Goal: Task Accomplishment & Management: Complete application form

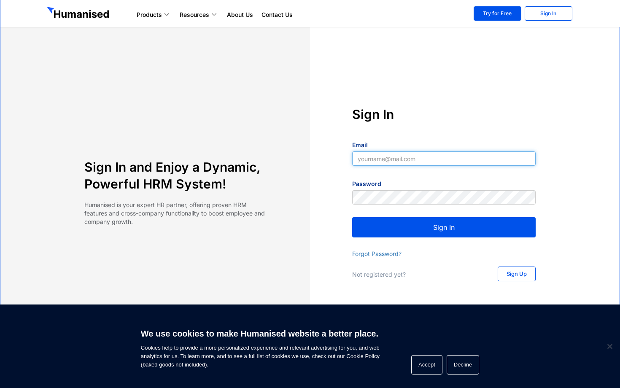
click at [399, 161] on input "Email" at bounding box center [443, 158] width 183 height 14
type input "[EMAIL_ADDRESS][DOMAIN_NAME]"
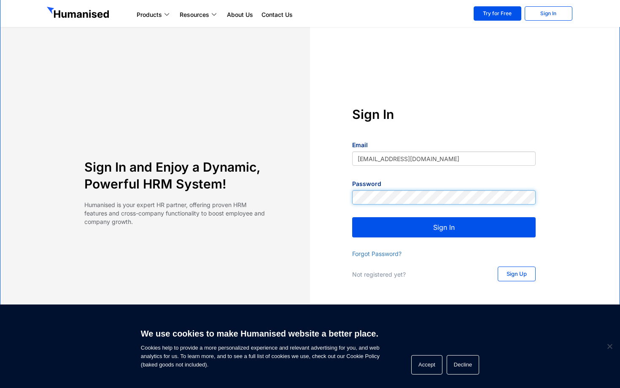
click at [352, 217] on button "Sign In" at bounding box center [443, 227] width 183 height 20
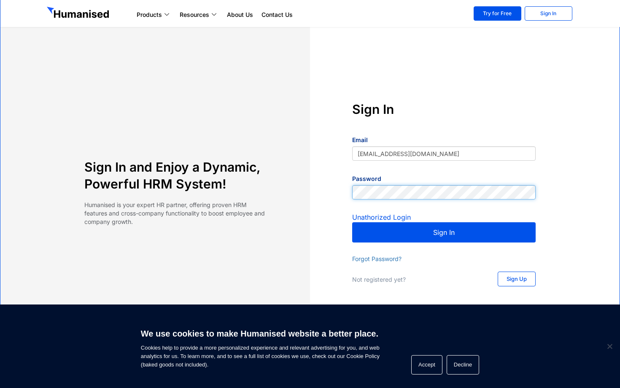
click at [310, 185] on div "Sign In Email [EMAIL_ADDRESS][DOMAIN_NAME] Password Unathorized Login Sign In F…" at bounding box center [444, 194] width 268 height 187
click at [216, 201] on div "Sign In and Enjoy a Dynamic, Powerful HRM System! Humanised is your expert HR p…" at bounding box center [309, 194] width 535 height 187
click at [352, 222] on button "Sign In" at bounding box center [443, 232] width 183 height 20
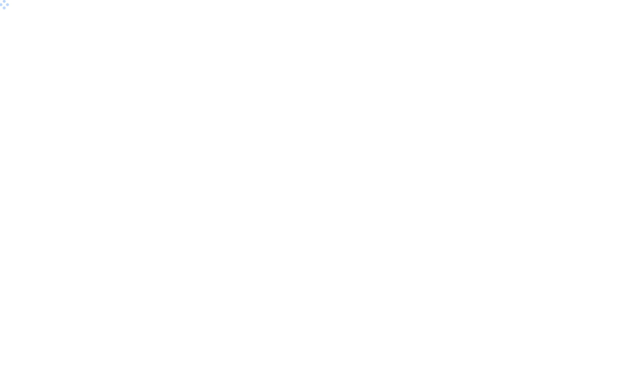
click at [285, 159] on body at bounding box center [310, 194] width 620 height 388
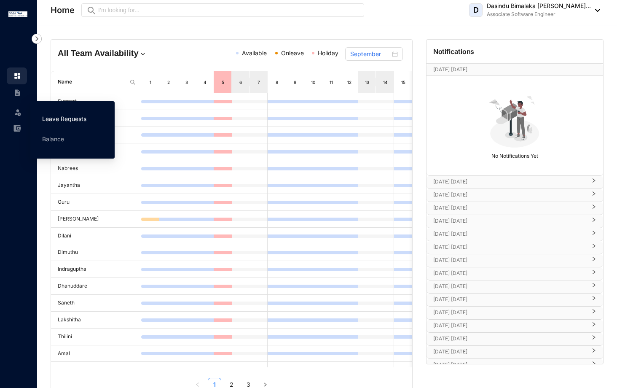
click at [58, 122] on link "Leave Requests" at bounding box center [64, 118] width 44 height 7
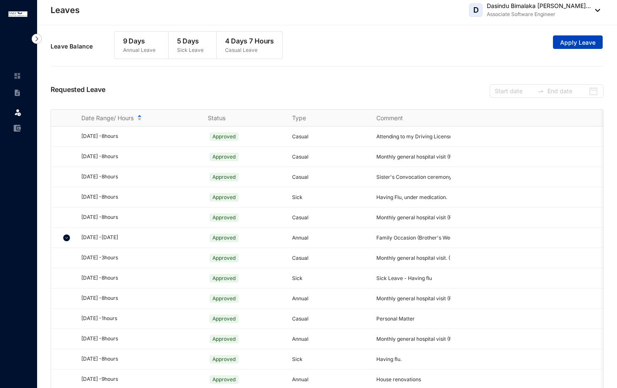
click at [565, 43] on span "Apply Leave" at bounding box center [577, 42] width 35 height 8
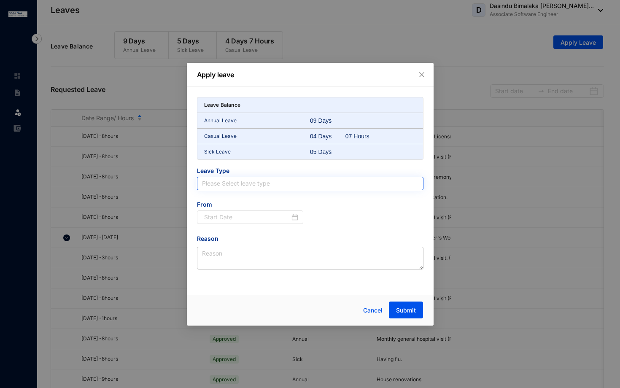
click at [288, 187] on input "search" at bounding box center [310, 183] width 216 height 13
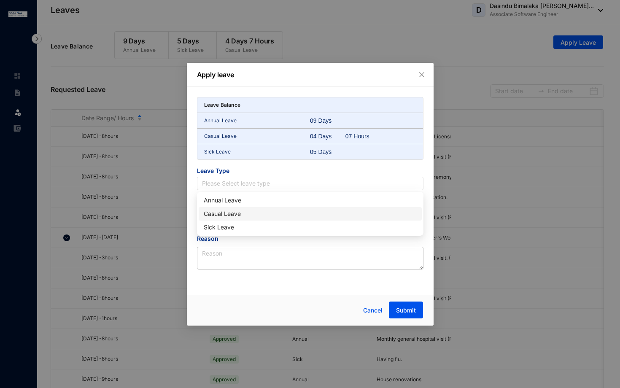
click at [231, 215] on div "Casual Leave" at bounding box center [310, 213] width 213 height 9
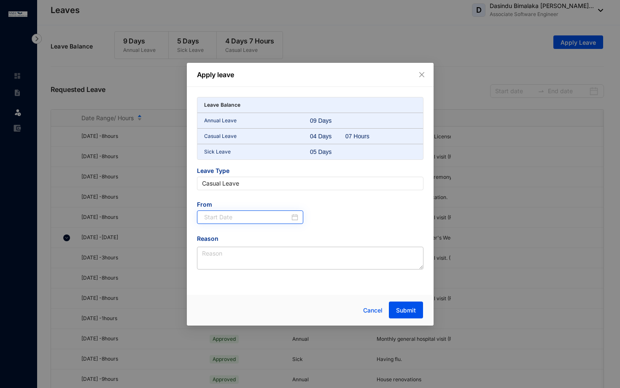
click at [295, 220] on div at bounding box center [251, 216] width 94 height 9
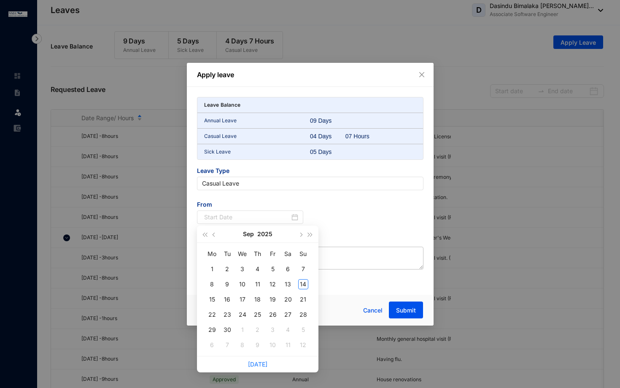
click at [290, 173] on span "Leave Type" at bounding box center [310, 171] width 226 height 10
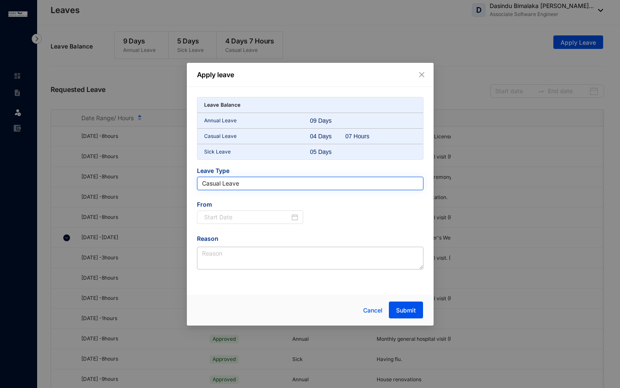
click at [290, 177] on span "Casual Leave" at bounding box center [310, 183] width 216 height 13
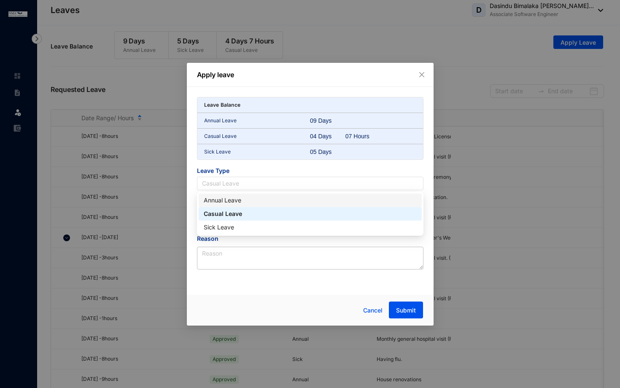
click at [246, 201] on div "Annual Leave" at bounding box center [310, 200] width 213 height 9
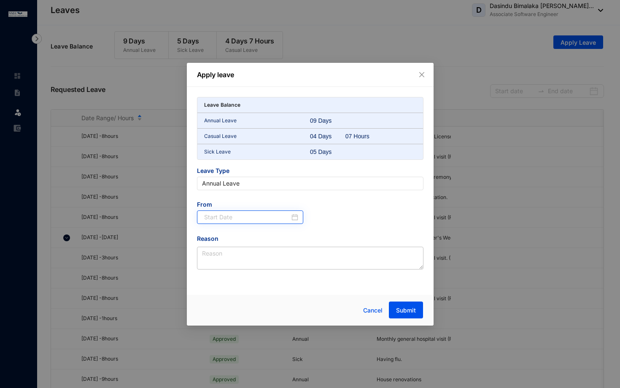
click at [292, 218] on div at bounding box center [251, 216] width 94 height 9
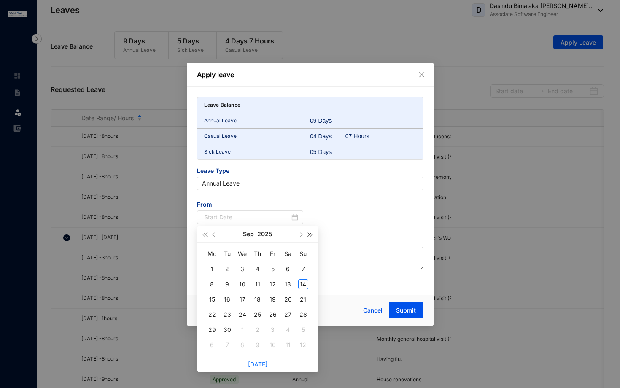
click at [309, 236] on span "button" at bounding box center [310, 234] width 4 height 4
click at [206, 235] on span "button" at bounding box center [205, 234] width 4 height 4
click at [301, 233] on span "button" at bounding box center [300, 234] width 4 height 4
type input "2025-10-08"
click at [239, 286] on div "8" at bounding box center [242, 284] width 10 height 10
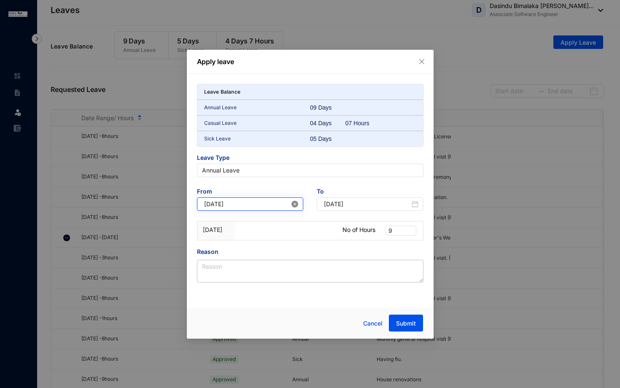
click at [295, 203] on icon "close-circle" at bounding box center [294, 204] width 7 height 7
click at [265, 206] on input at bounding box center [247, 203] width 86 height 9
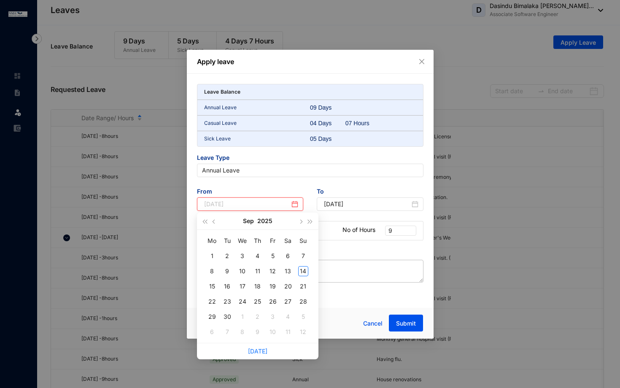
type input "2025-09-05"
click at [302, 221] on span "button" at bounding box center [300, 221] width 4 height 4
type input "2025-10-02"
click at [257, 255] on div "2" at bounding box center [257, 256] width 10 height 10
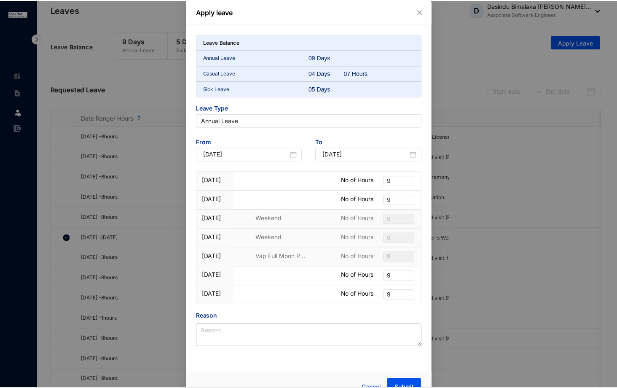
scroll to position [15, 0]
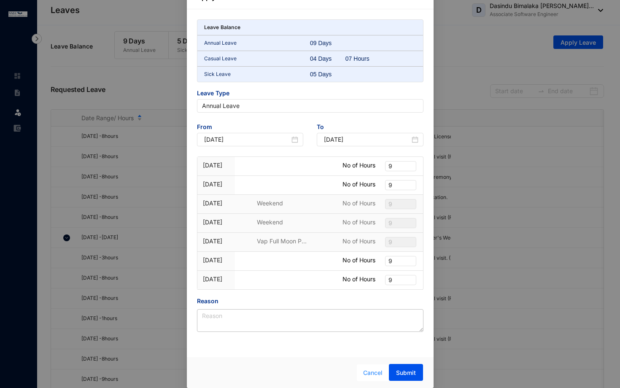
click at [370, 373] on span "Cancel" at bounding box center [372, 372] width 19 height 9
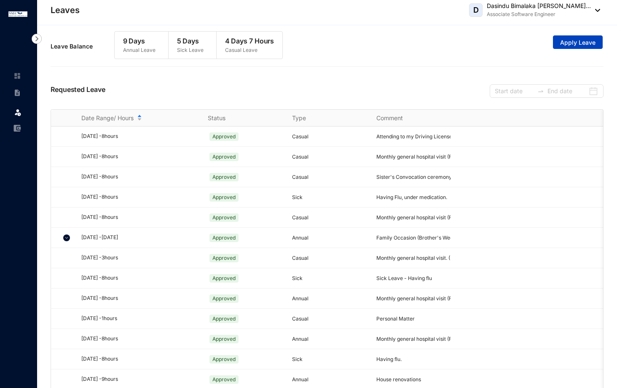
click at [568, 43] on span "Apply Leave" at bounding box center [577, 42] width 35 height 8
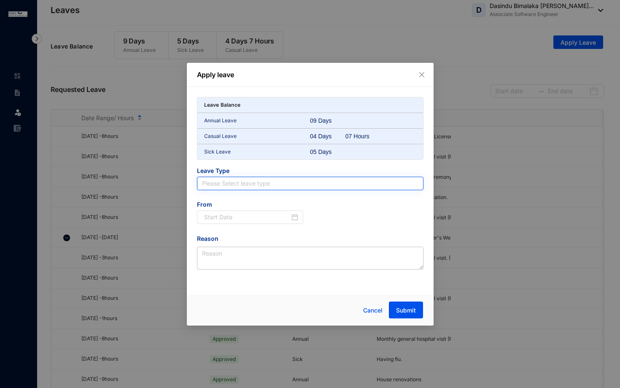
click at [385, 187] on input "search" at bounding box center [310, 183] width 216 height 13
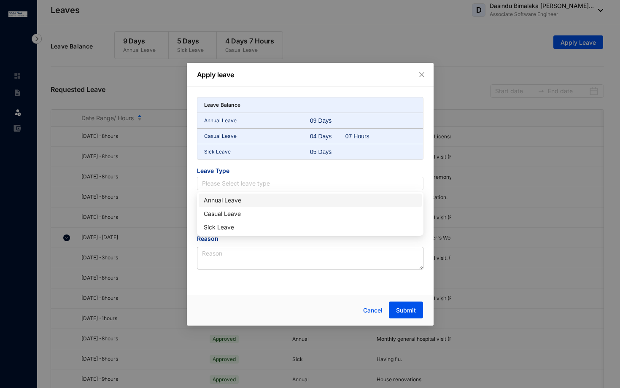
click at [258, 196] on div "Annual Leave" at bounding box center [310, 200] width 213 height 9
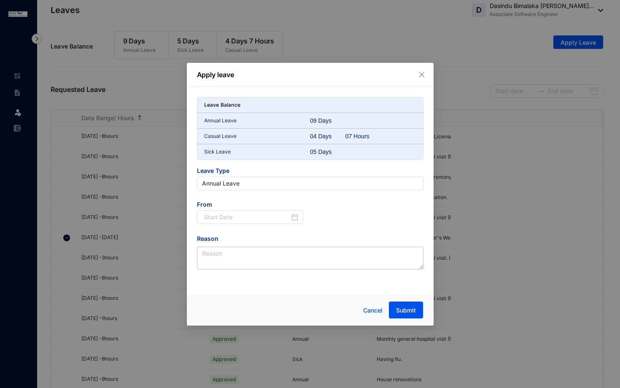
click at [292, 209] on span "From" at bounding box center [250, 205] width 107 height 10
click at [293, 215] on div at bounding box center [251, 216] width 94 height 9
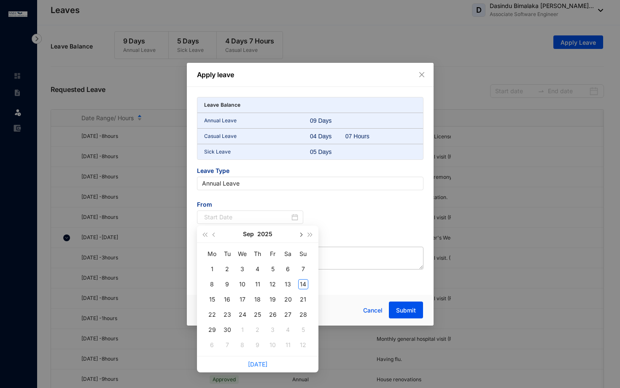
click at [299, 232] on button "button" at bounding box center [300, 234] width 9 height 17
click at [256, 271] on div "2" at bounding box center [257, 269] width 10 height 10
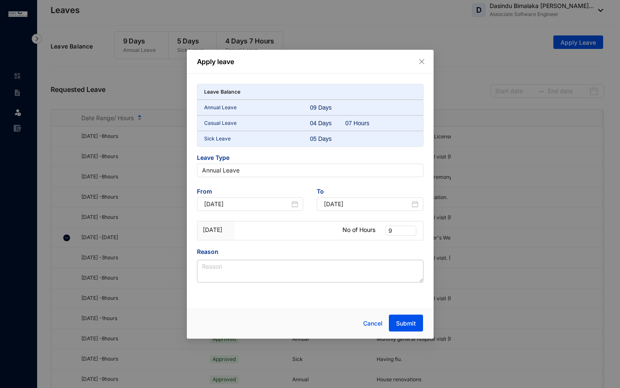
type input "2025-10-02"
click at [259, 264] on textarea "Reason" at bounding box center [310, 271] width 226 height 23
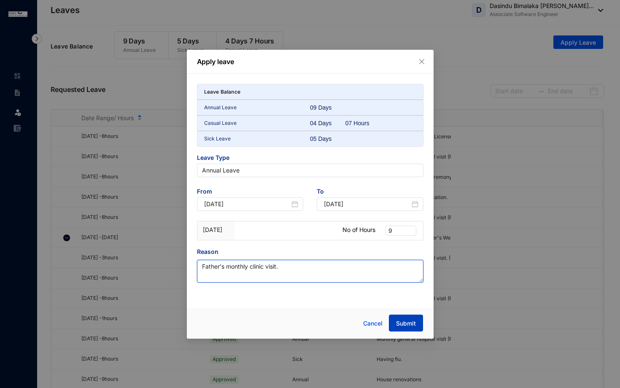
type textarea "Father's monthly clinic visit."
click at [399, 320] on span "Submit" at bounding box center [406, 323] width 20 height 8
